Goal: Task Accomplishment & Management: Manage account settings

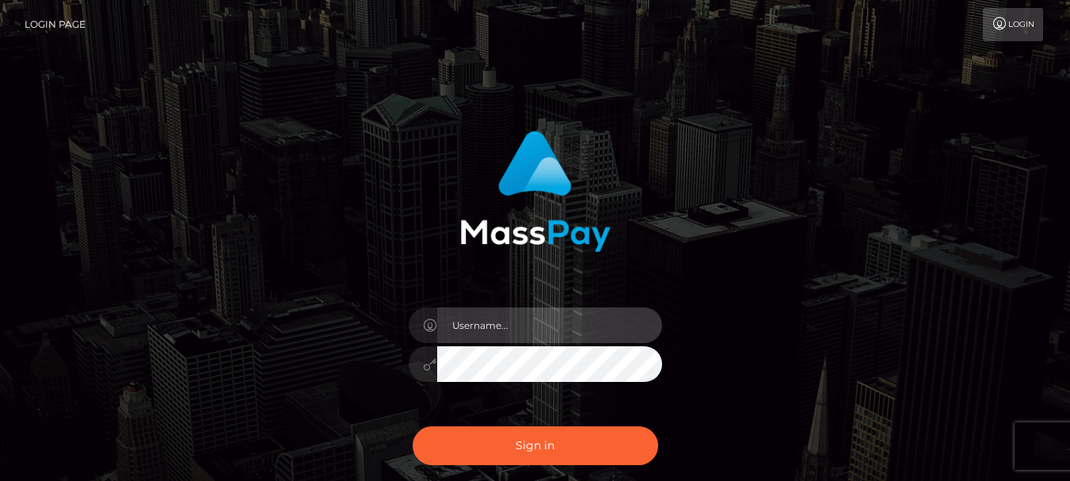
click at [514, 329] on input "text" at bounding box center [549, 325] width 225 height 36
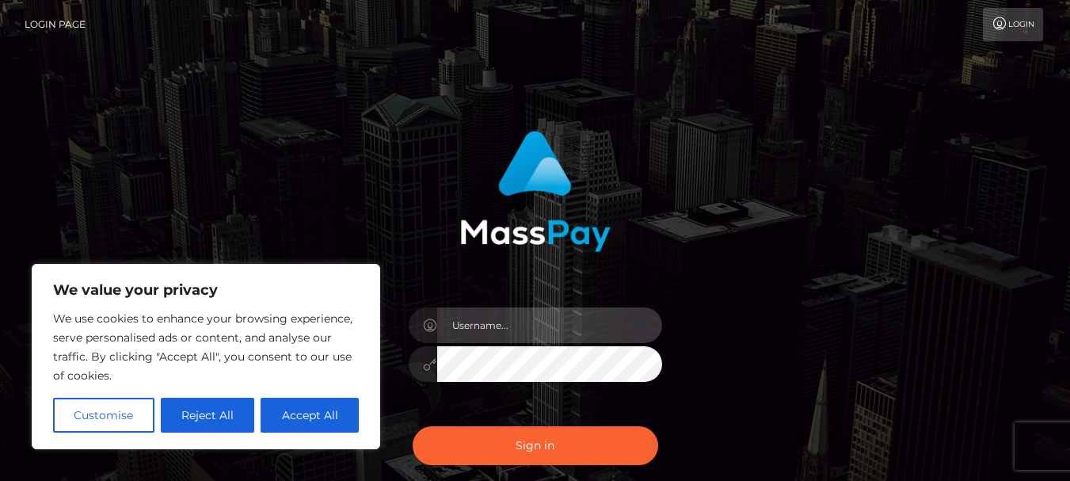
type input "[EMAIL_ADDRESS][DOMAIN_NAME]"
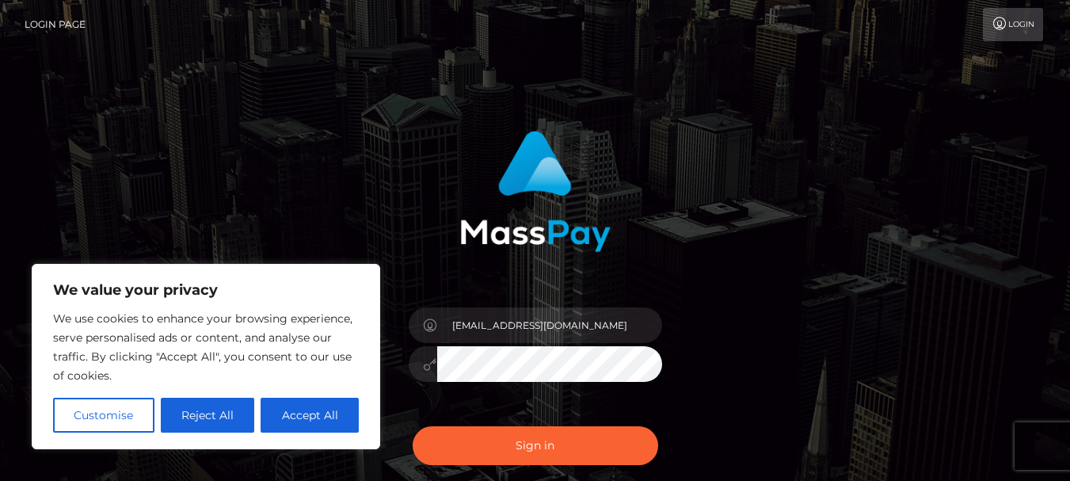
click at [299, 422] on button "Accept All" at bounding box center [309, 414] width 98 height 35
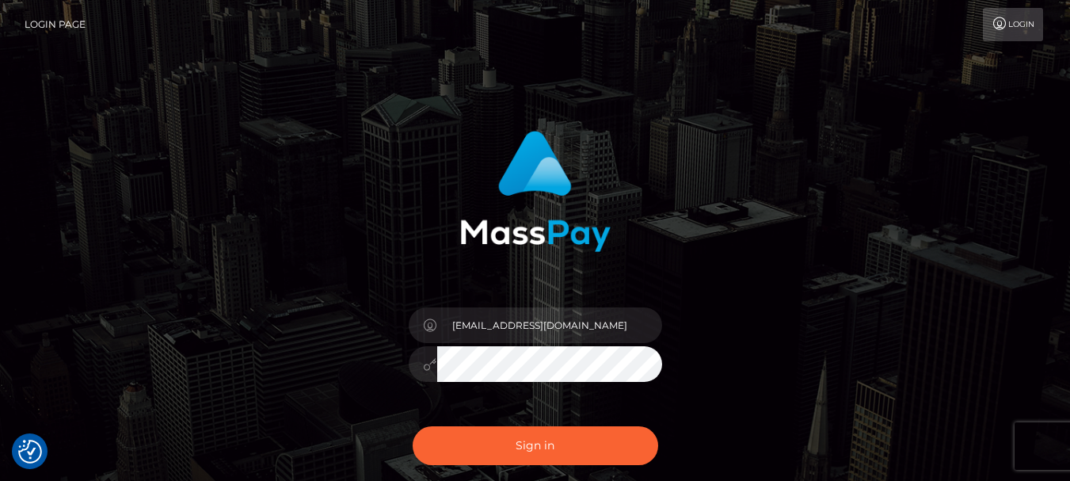
checkbox input "true"
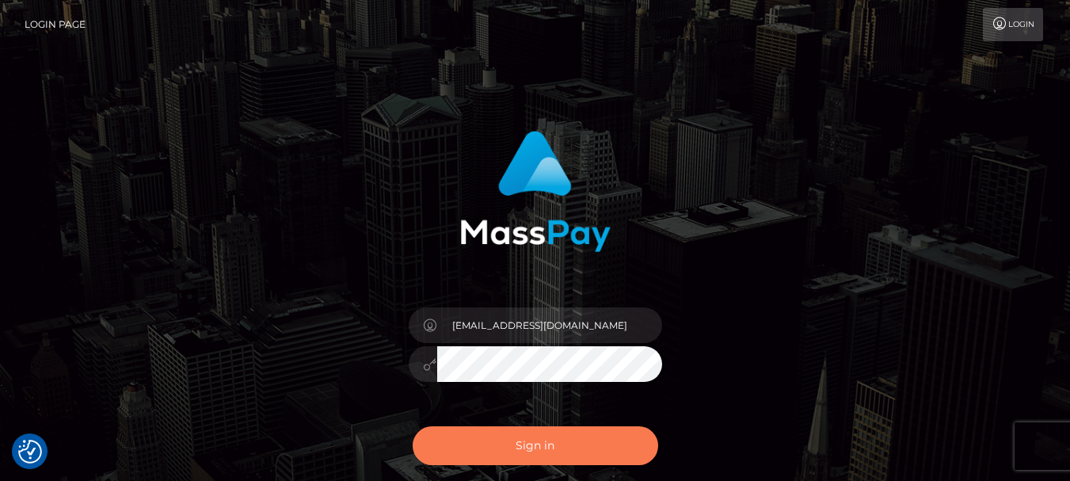
click at [534, 449] on button "Sign in" at bounding box center [534, 445] width 245 height 39
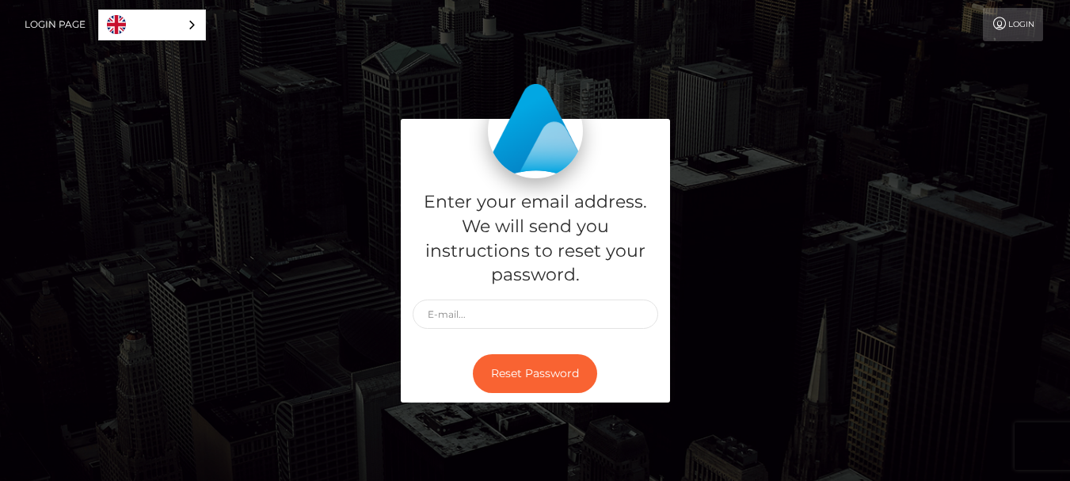
click at [1015, 27] on link "Login" at bounding box center [1013, 24] width 60 height 33
